Goal: Task Accomplishment & Management: Manage account settings

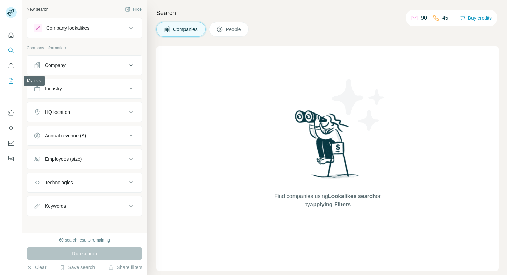
click at [8, 77] on button "My lists" at bounding box center [11, 80] width 11 height 12
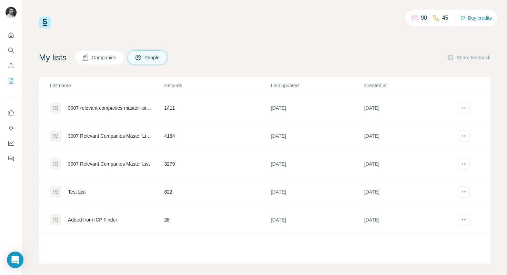
click at [139, 192] on div "Test List" at bounding box center [106, 191] width 113 height 11
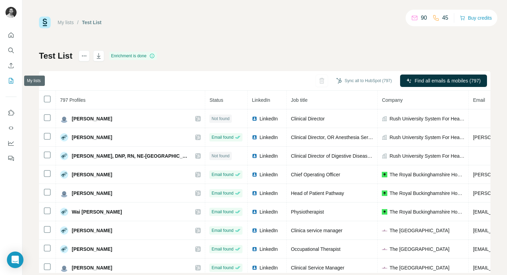
click at [10, 84] on icon "My lists" at bounding box center [11, 80] width 7 height 7
